Goal: Find specific page/section: Find specific page/section

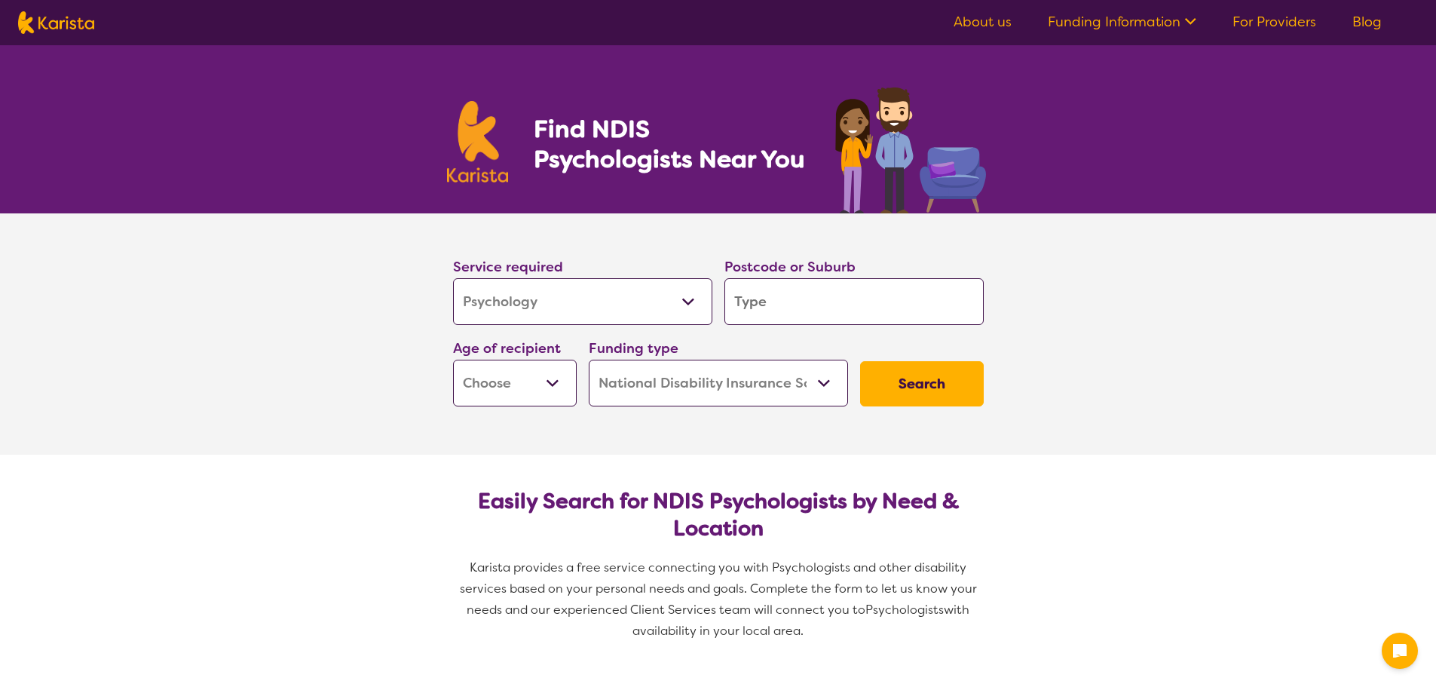
select select "Psychology"
select select "NDIS"
select select "Psychology"
select select "NDIS"
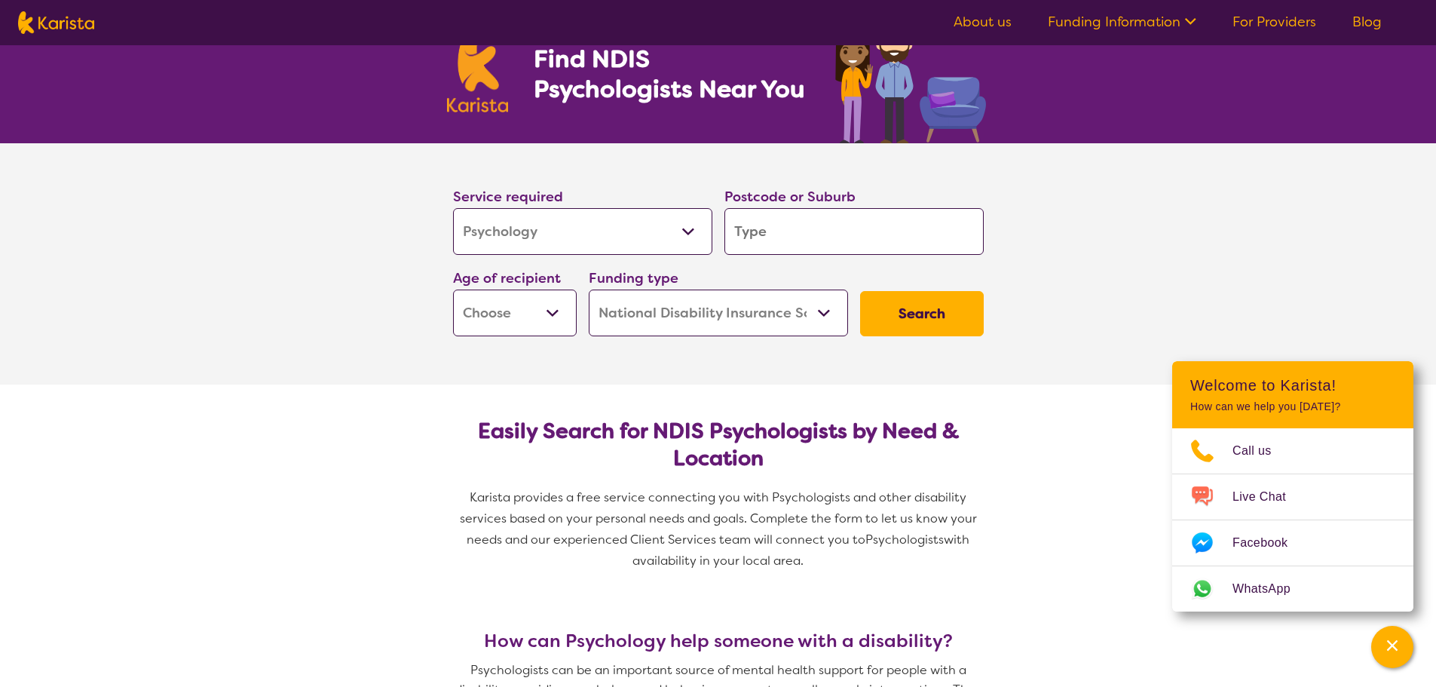
scroll to position [75, 0]
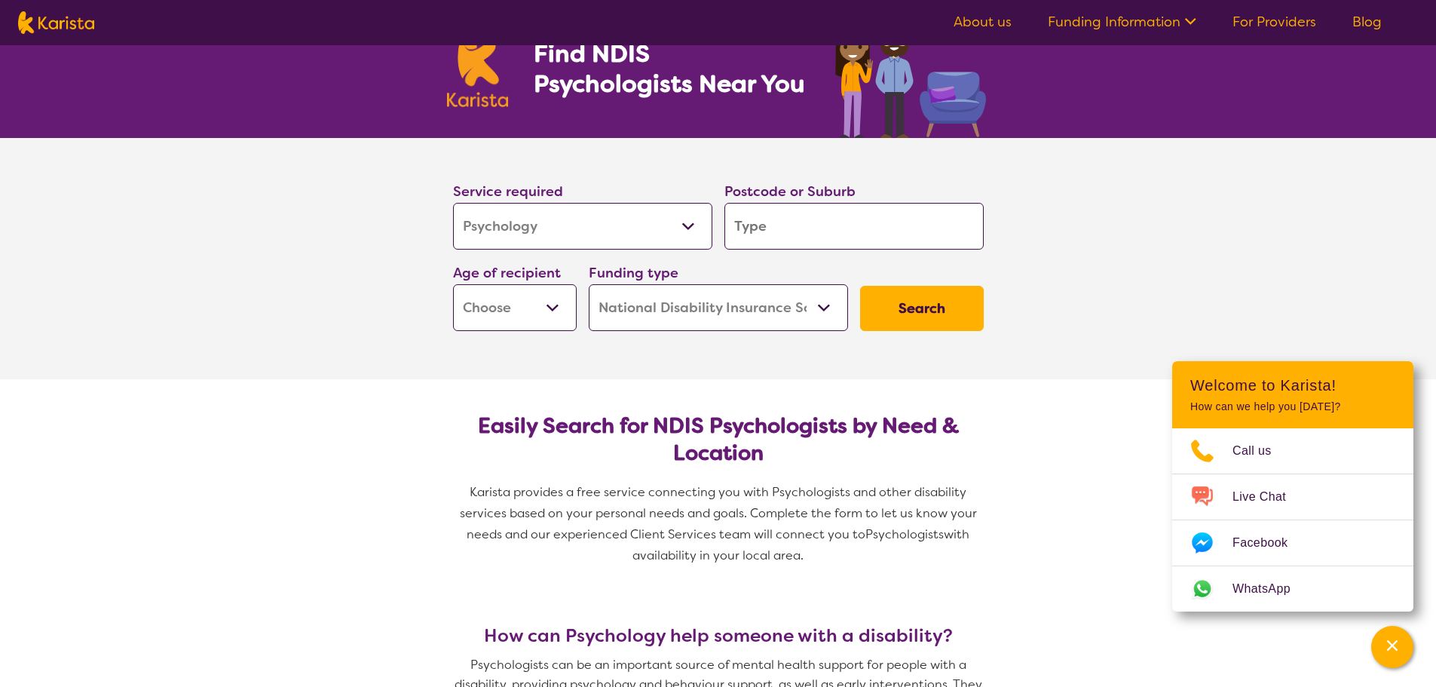
click at [763, 225] on input "search" at bounding box center [853, 226] width 259 height 47
click at [592, 228] on select "Allied Health Assistant Assessment (ADHD or Autism) Behaviour support Counselli…" at bounding box center [582, 226] width 259 height 47
click at [768, 219] on input "search" at bounding box center [853, 226] width 259 height 47
click at [790, 219] on input "search" at bounding box center [853, 226] width 259 height 47
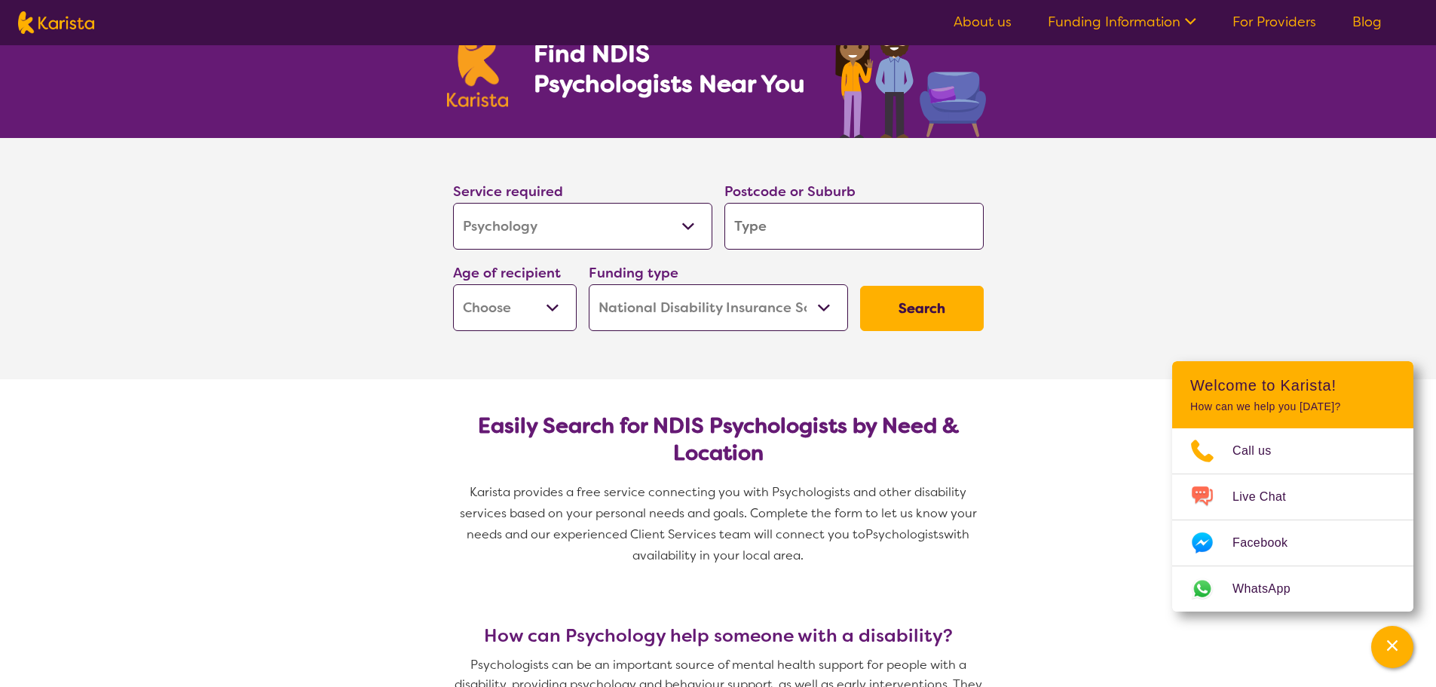
paste input "3978"
type input "3978"
drag, startPoint x: 290, startPoint y: 396, endPoint x: 501, endPoint y: 305, distance: 229.6
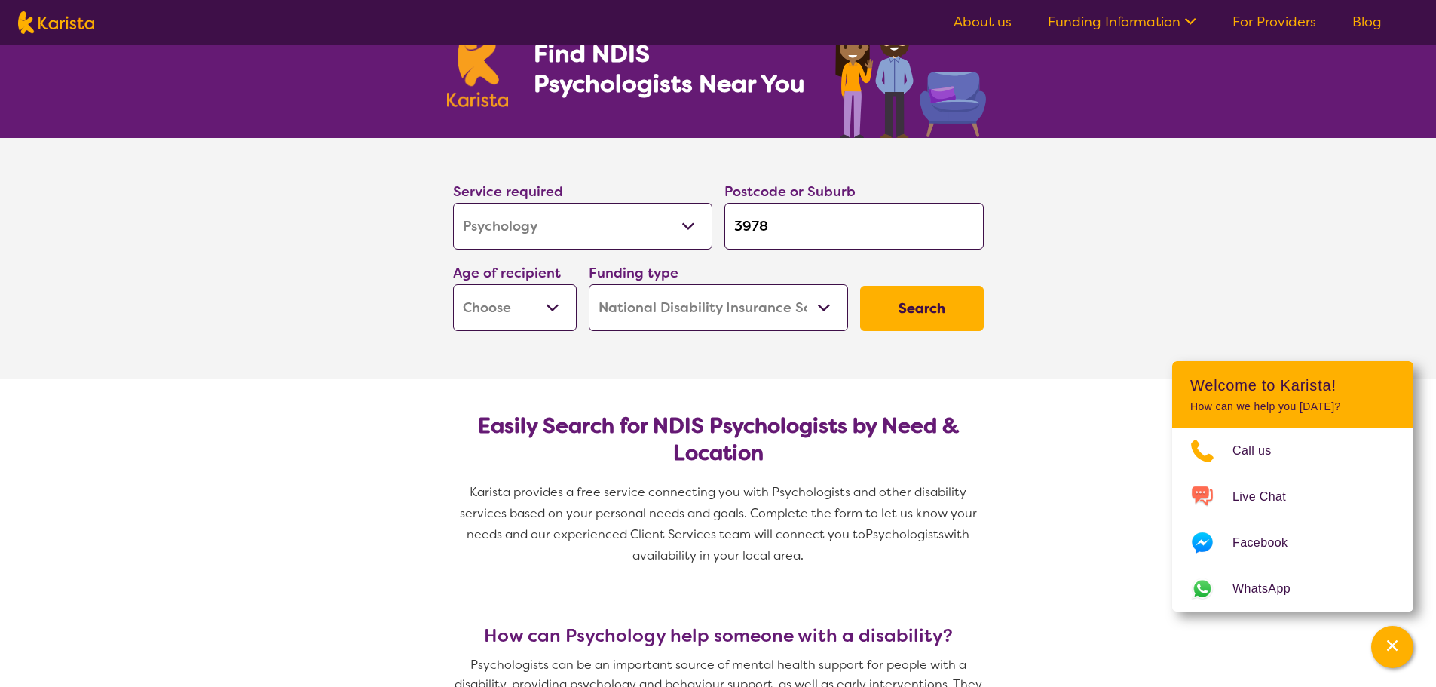
click at [501, 305] on select "Early Childhood - 0 to 9 Child - 10 to 11 Adolescent - 12 to 17 Adult - 18 to 6…" at bounding box center [515, 307] width 124 height 47
select select "AD"
click at [453, 284] on select "Early Childhood - 0 to 9 Child - 10 to 11 Adolescent - 12 to 17 Adult - 18 to 6…" at bounding box center [515, 307] width 124 height 47
select select "AD"
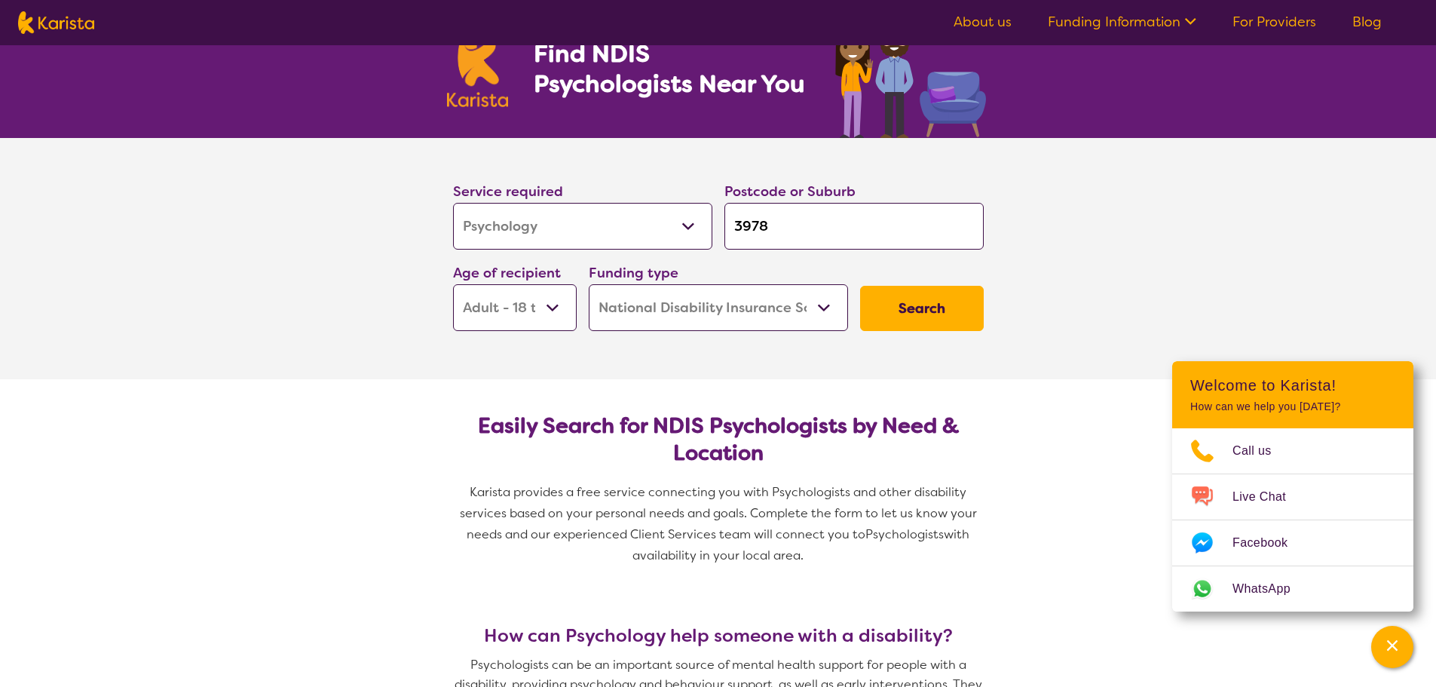
click at [937, 307] on button "Search" at bounding box center [922, 308] width 124 height 45
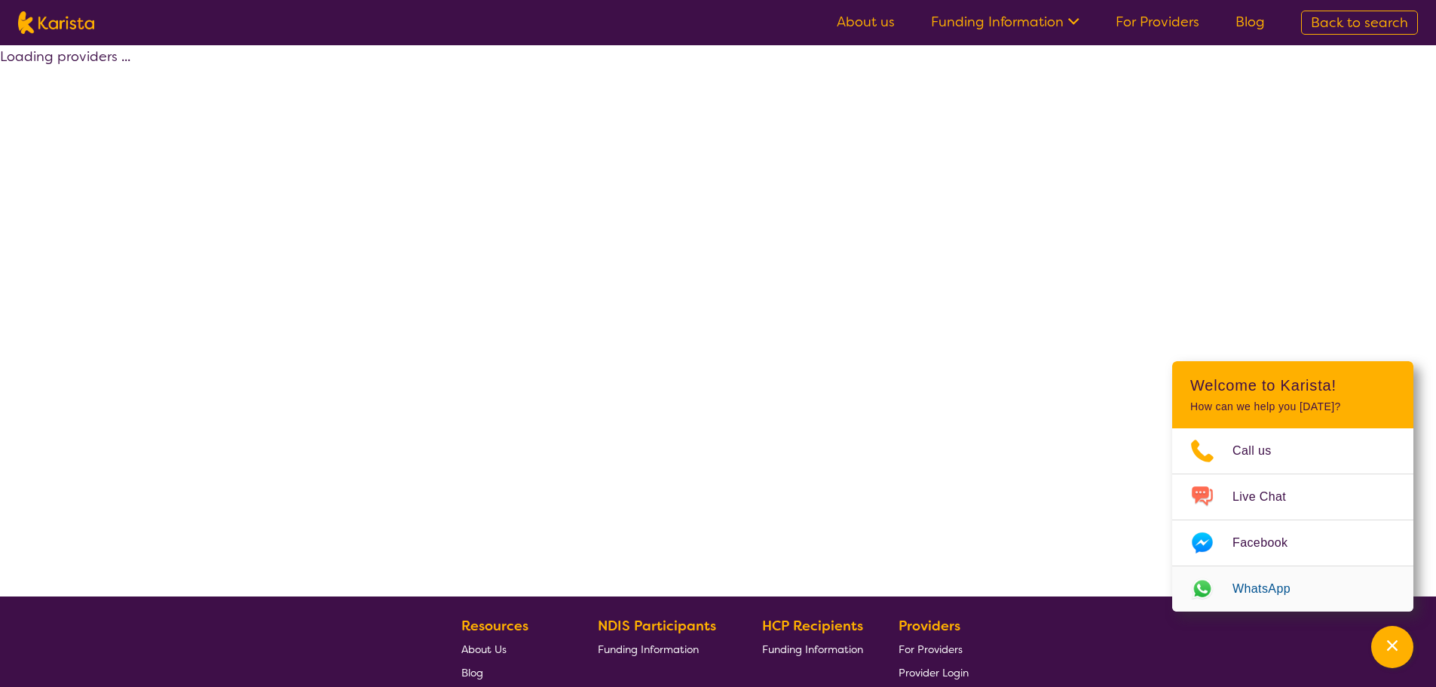
select select "by_score"
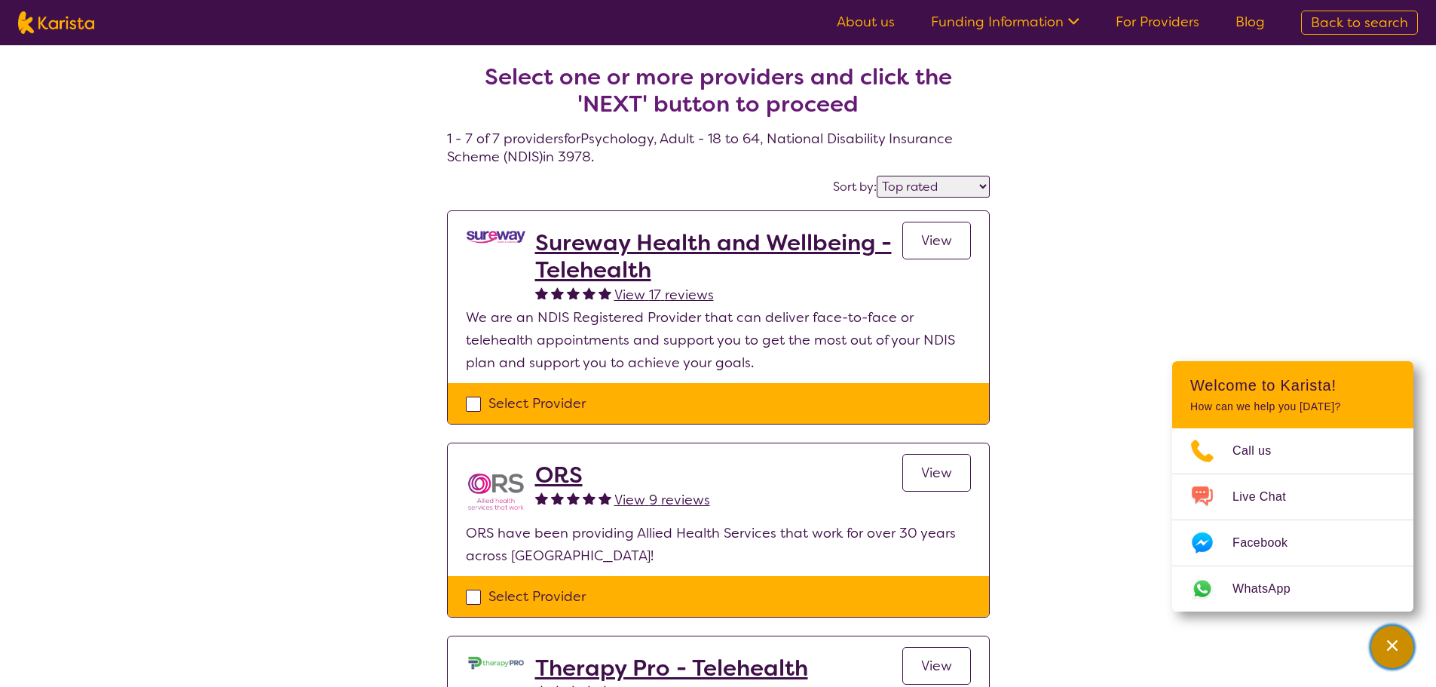
click at [1384, 648] on div "Channel Menu" at bounding box center [1392, 646] width 30 height 33
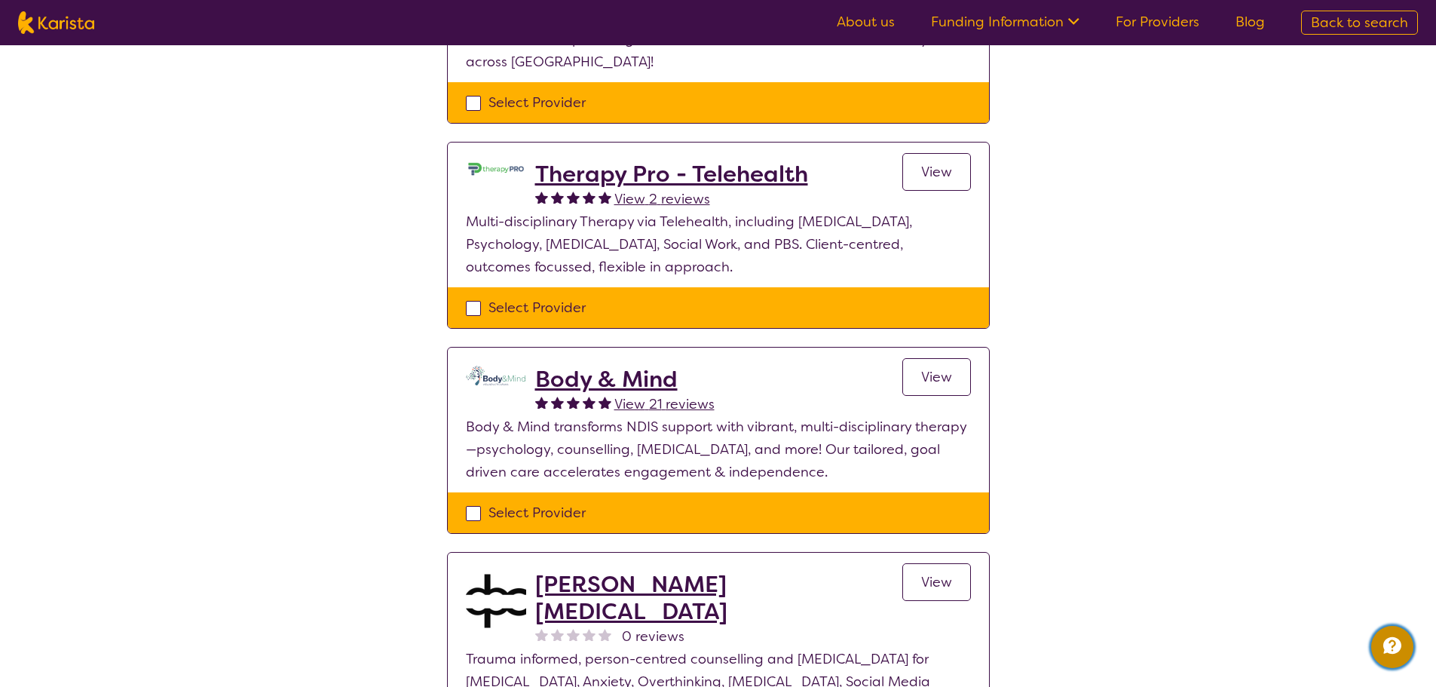
scroll to position [528, 0]
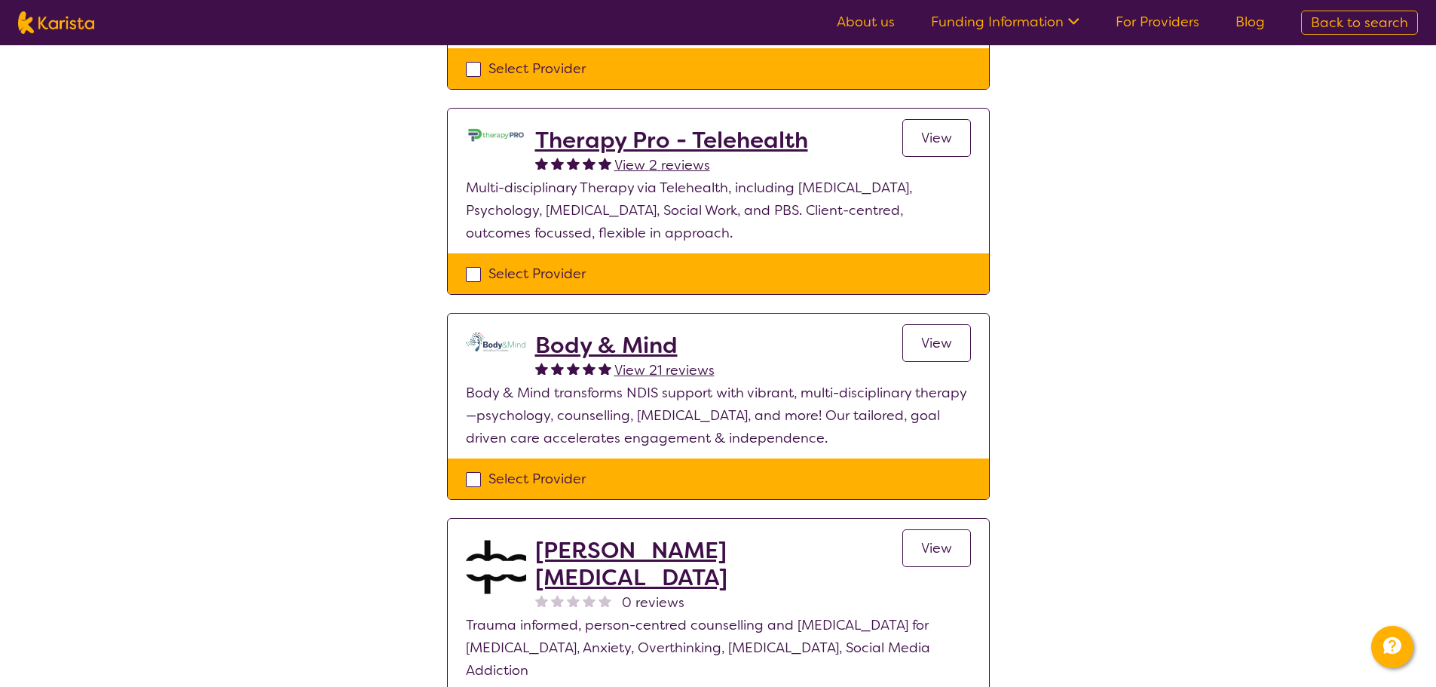
click at [362, 421] on div "Select one or more providers and click the 'NEXT' button to proceed 1 - 7 of 7 …" at bounding box center [718, 353] width 1436 height 1671
click at [311, 287] on div "Select one or more providers and click the 'NEXT' button to proceed 1 - 7 of 7 …" at bounding box center [718, 353] width 1436 height 1671
click at [296, 313] on div "Select one or more providers and click the 'NEXT' button to proceed 1 - 7 of 7 …" at bounding box center [718, 353] width 1436 height 1671
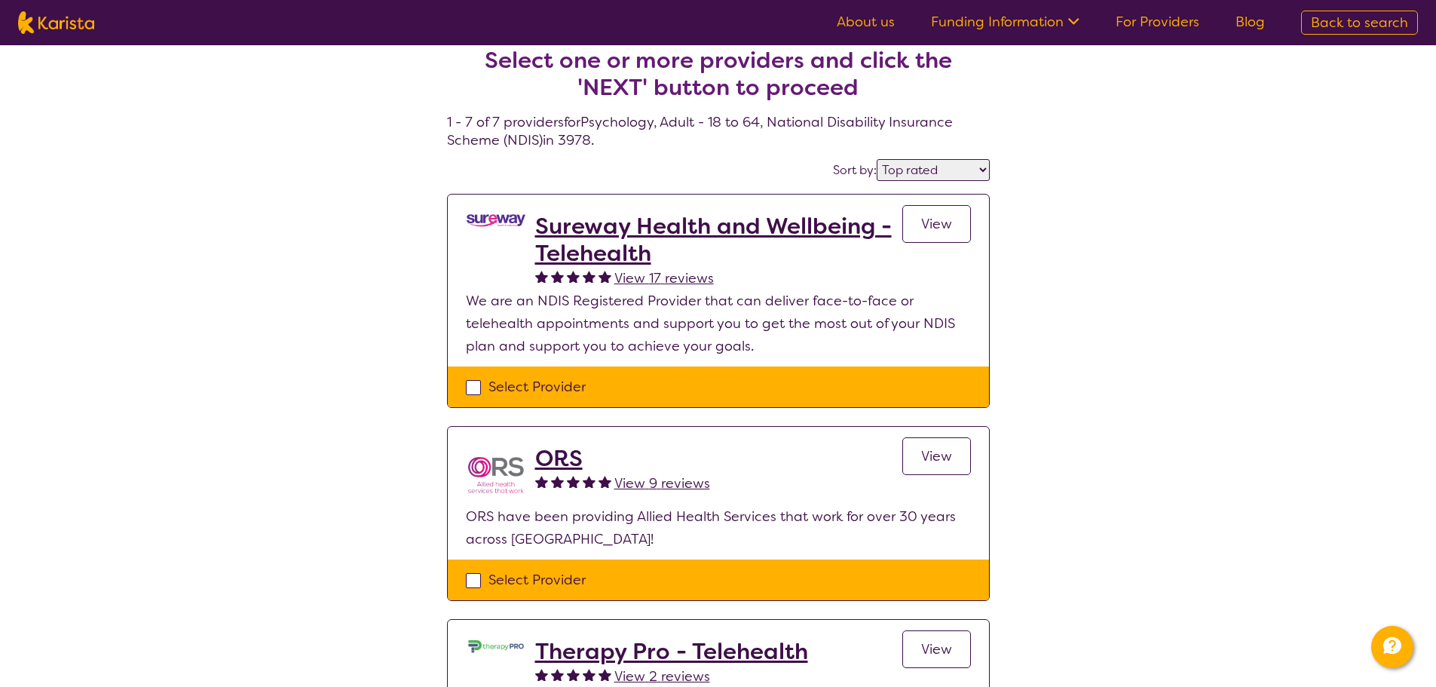
scroll to position [0, 0]
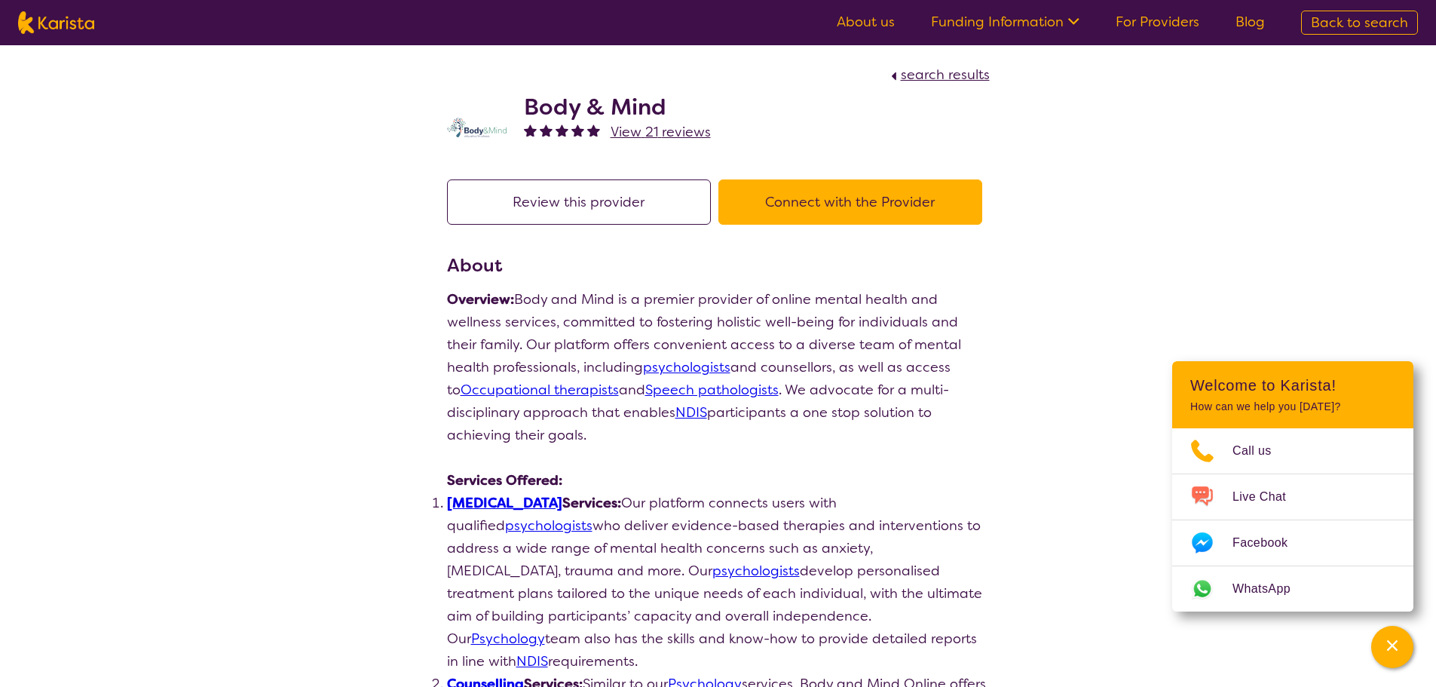
click at [800, 202] on button "Connect with the Provider" at bounding box center [850, 201] width 264 height 45
